Goal: Transaction & Acquisition: Subscribe to service/newsletter

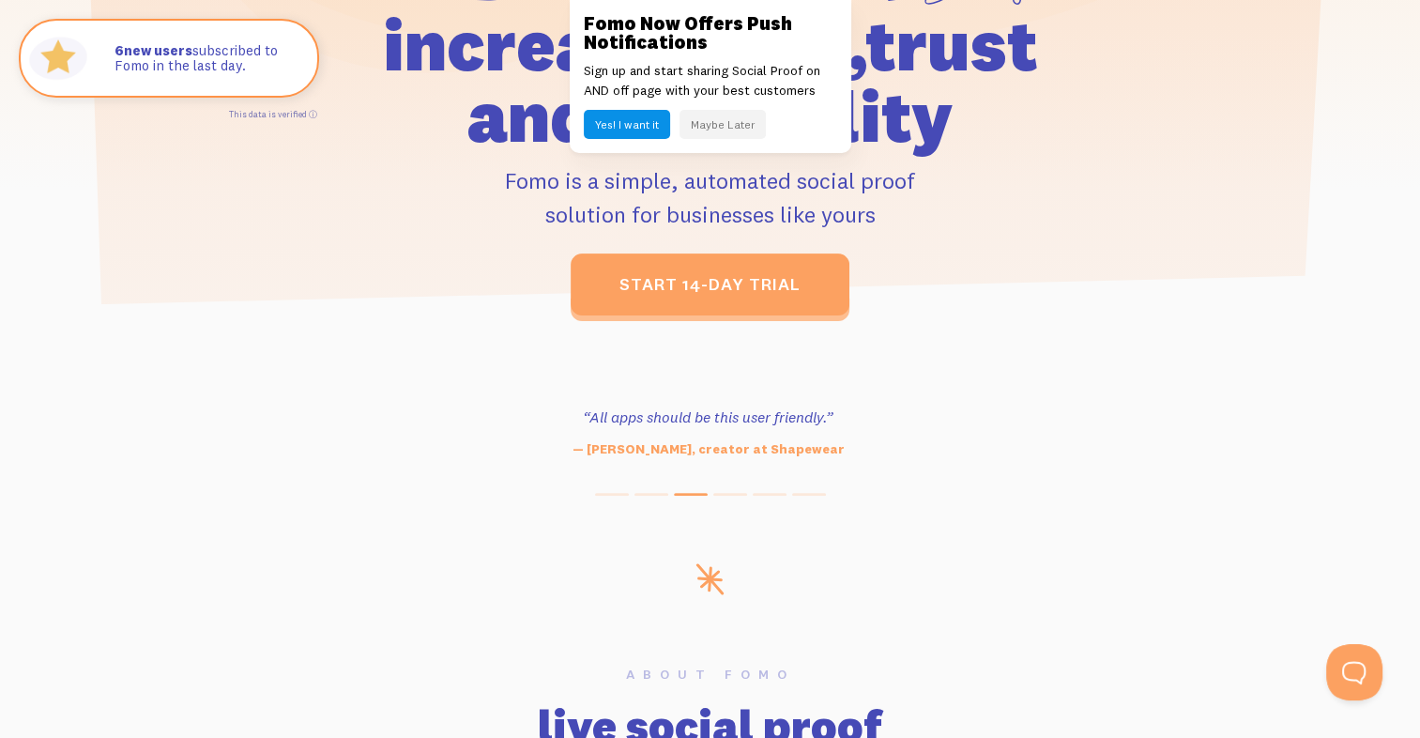
drag, startPoint x: 1325, startPoint y: 1, endPoint x: 991, endPoint y: 118, distance: 354.2
click at [975, 124] on h1 "increase sales, trust and credibility" at bounding box center [710, 80] width 869 height 143
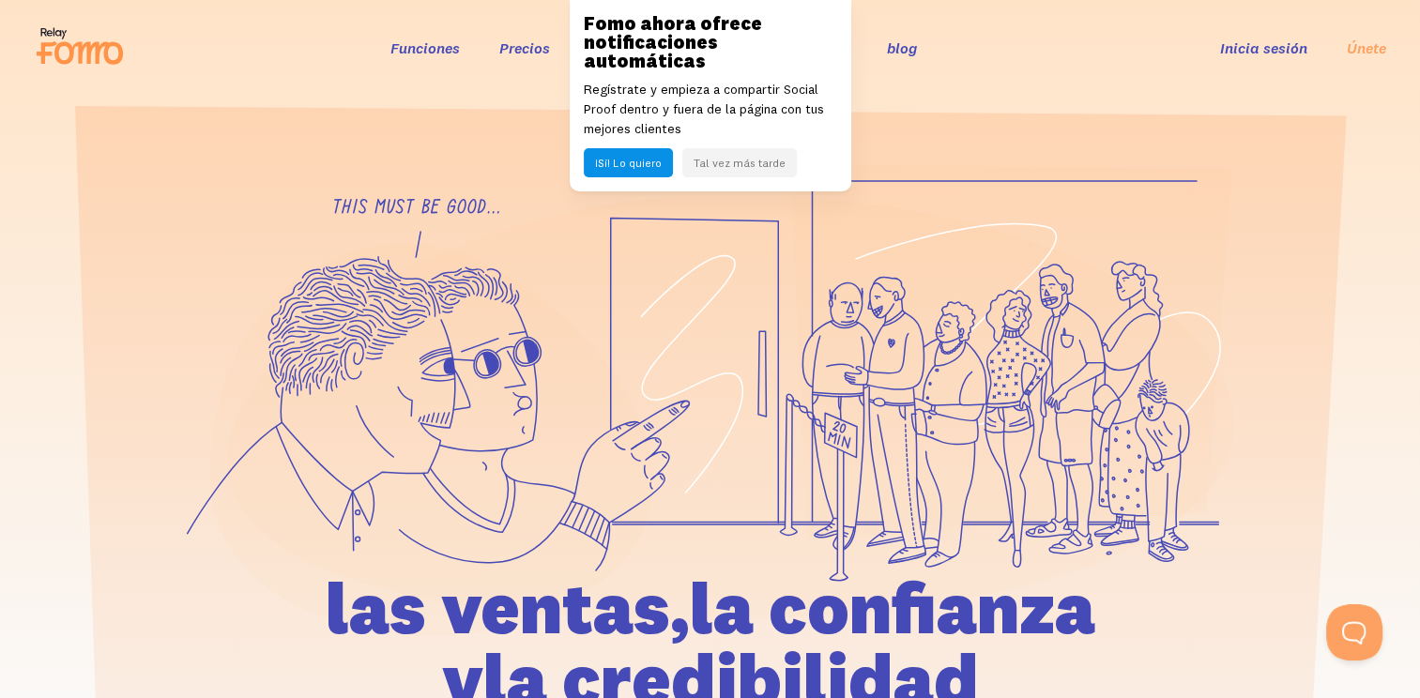
click at [965, 12] on header "Funciones Precios 106+ integraciones Comentarios blog log in sign up Inicia ses…" at bounding box center [710, 48] width 1420 height 96
click at [1000, 66] on div "Funciones Precios 106+ integraciones Comentarios blog log in sign up Inicia ses…" at bounding box center [710, 48] width 1353 height 51
click at [515, 42] on link "Precios" at bounding box center [525, 47] width 51 height 19
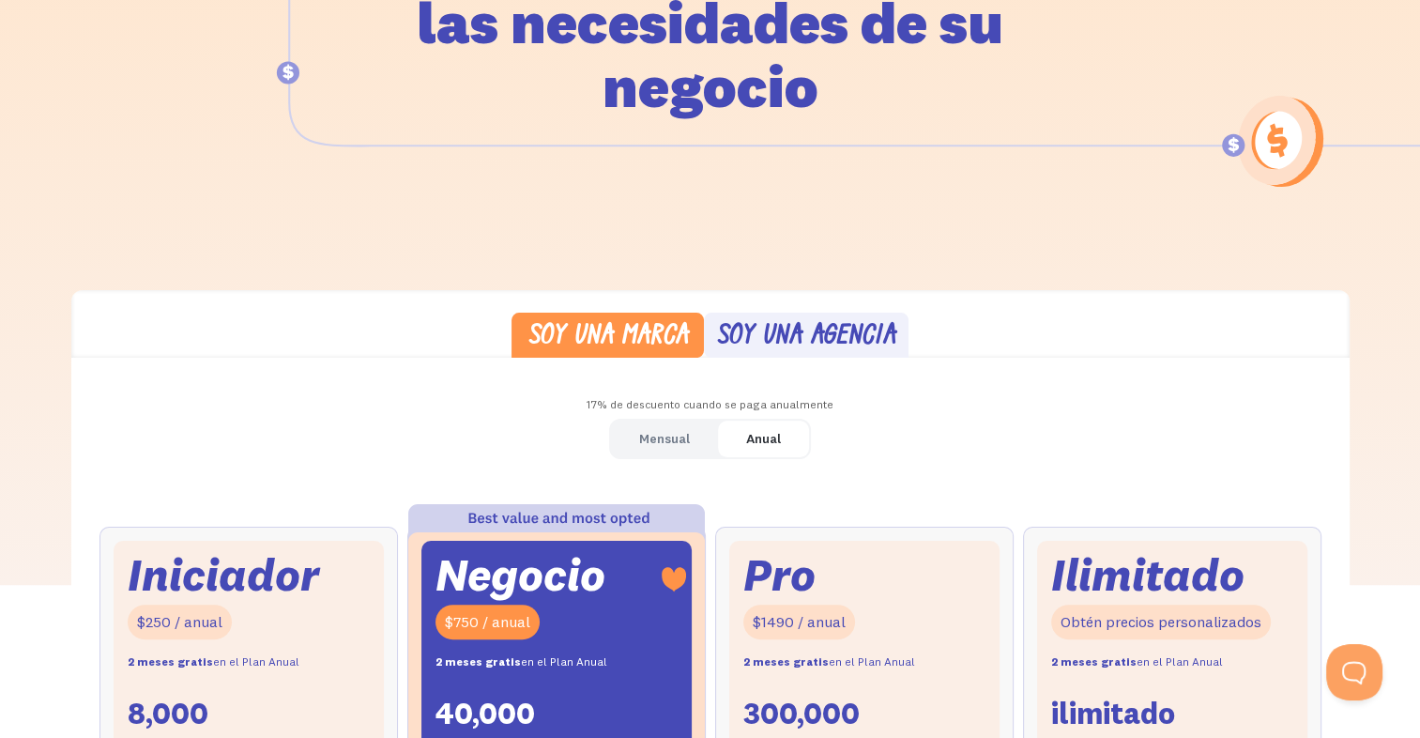
scroll to position [282, 0]
